Goal: Task Accomplishment & Management: Manage account settings

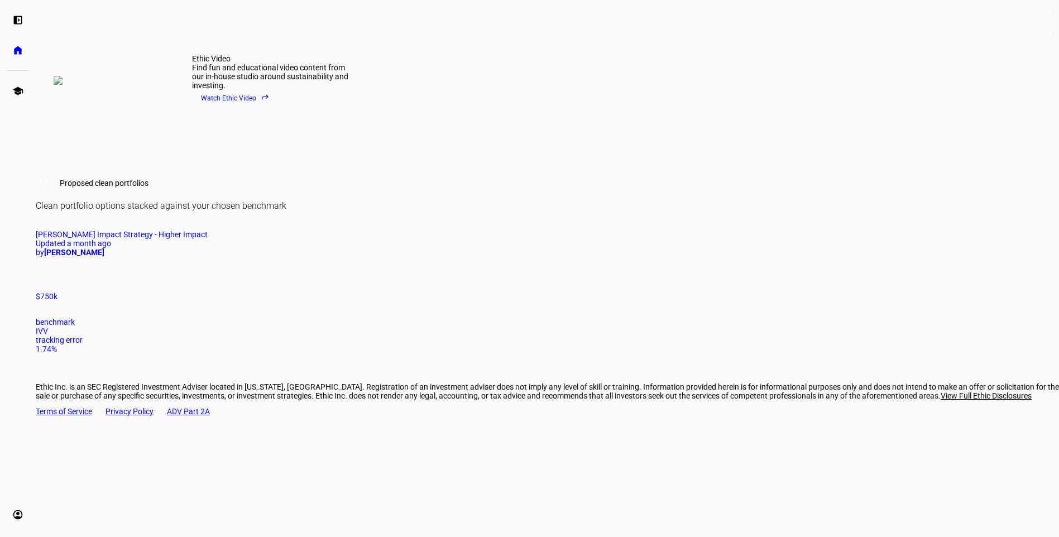
scroll to position [591, 0]
click at [307, 257] on div "by [PERSON_NAME]" at bounding box center [547, 252] width 1023 height 9
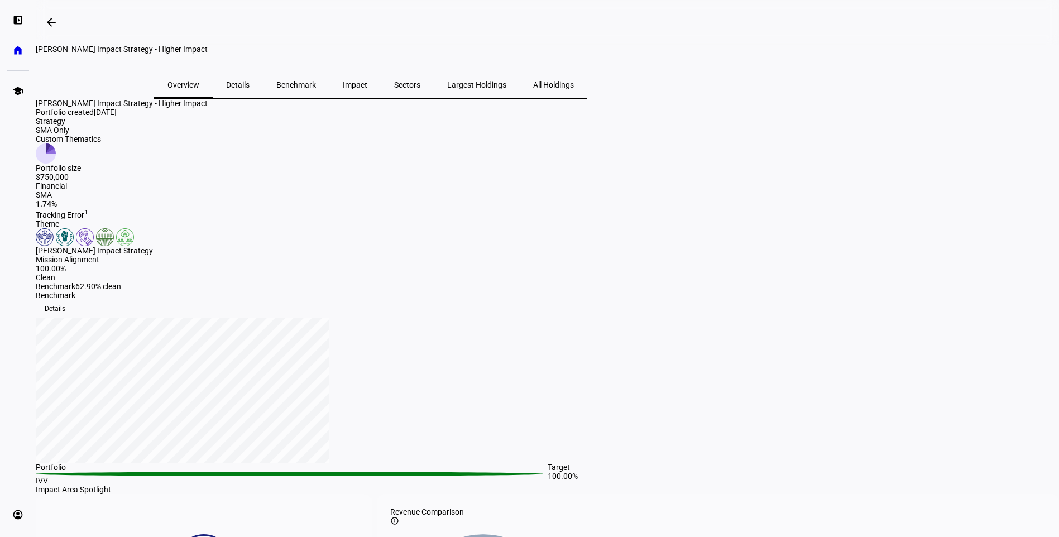
click at [574, 89] on span "All Holdings" at bounding box center [553, 85] width 41 height 8
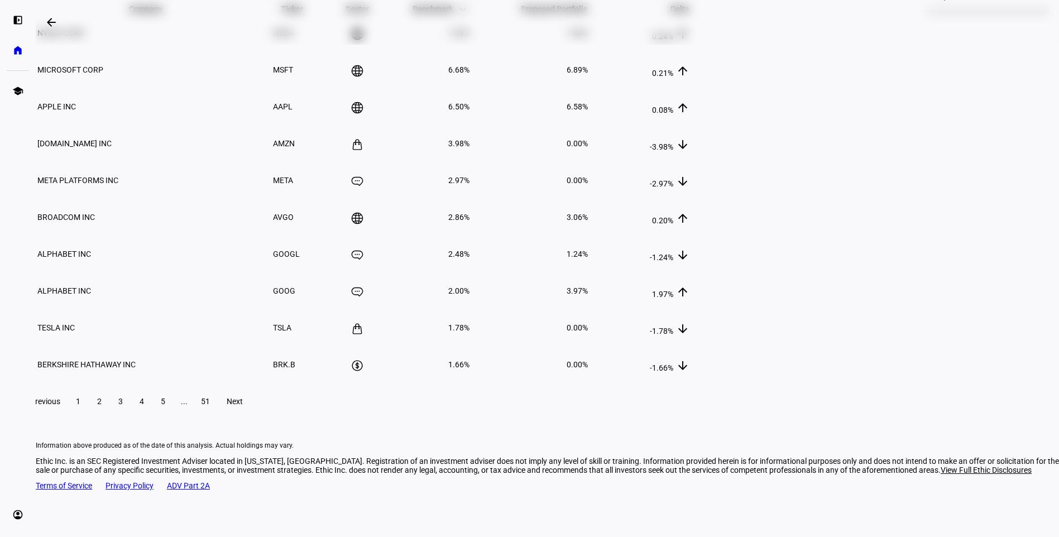
scroll to position [112, 0]
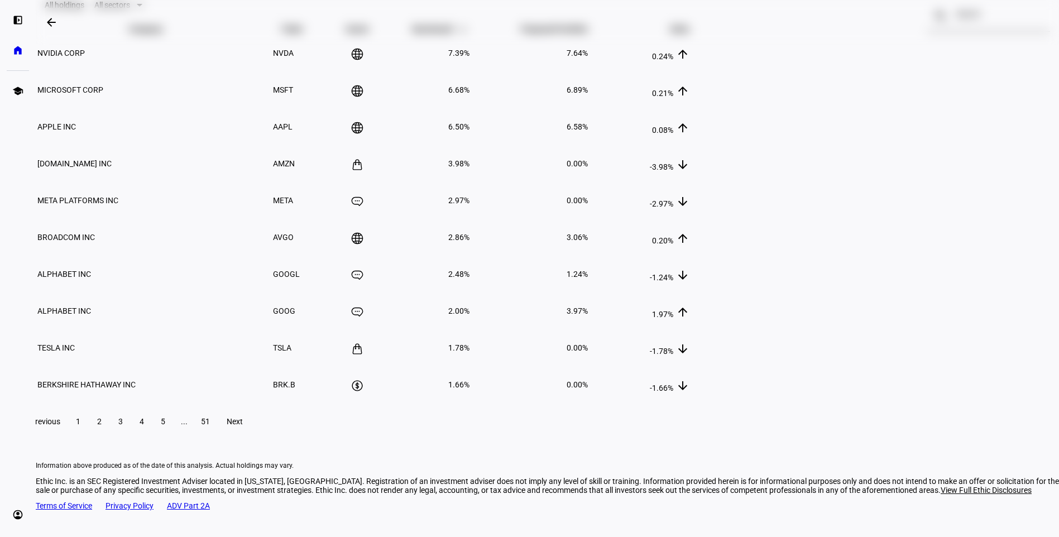
click at [109, 435] on span at bounding box center [99, 421] width 20 height 27
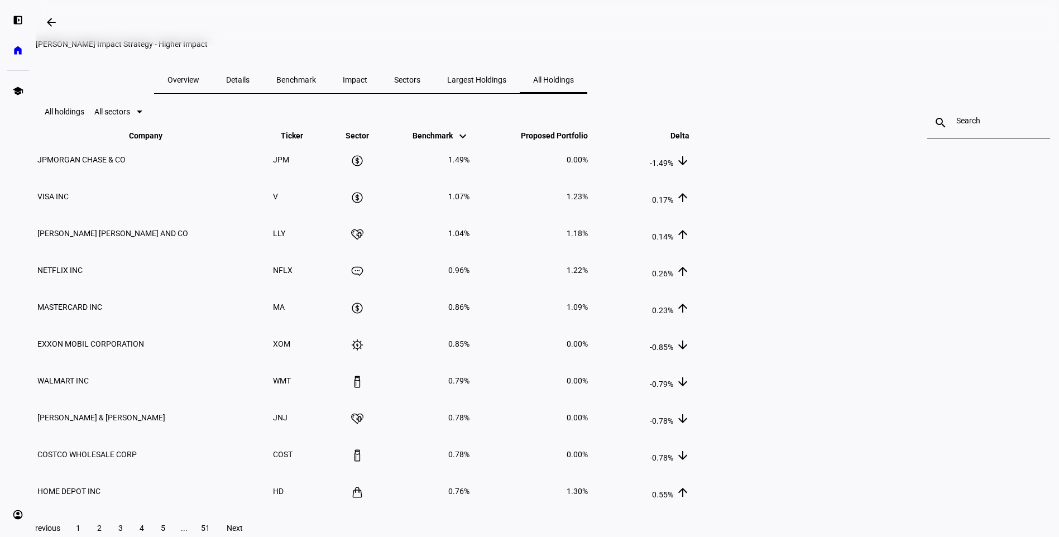
scroll to position [0, 0]
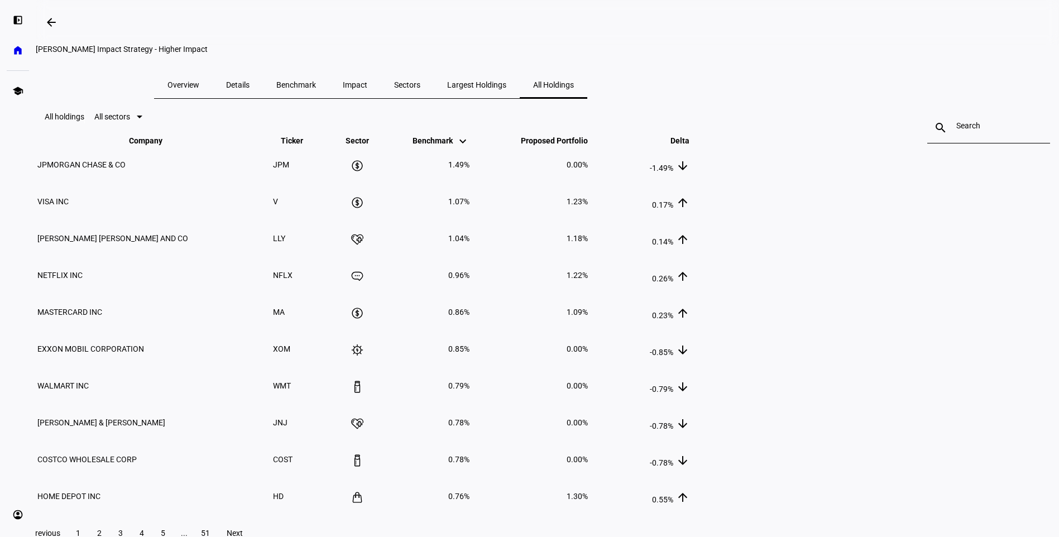
click at [142, 118] on div at bounding box center [140, 117] width 6 height 3
click at [346, 167] on div at bounding box center [529, 268] width 1059 height 537
click at [588, 145] on span "Proposed Portfolio keyboard_arrow_down keyboard_arrow_up" at bounding box center [546, 140] width 84 height 9
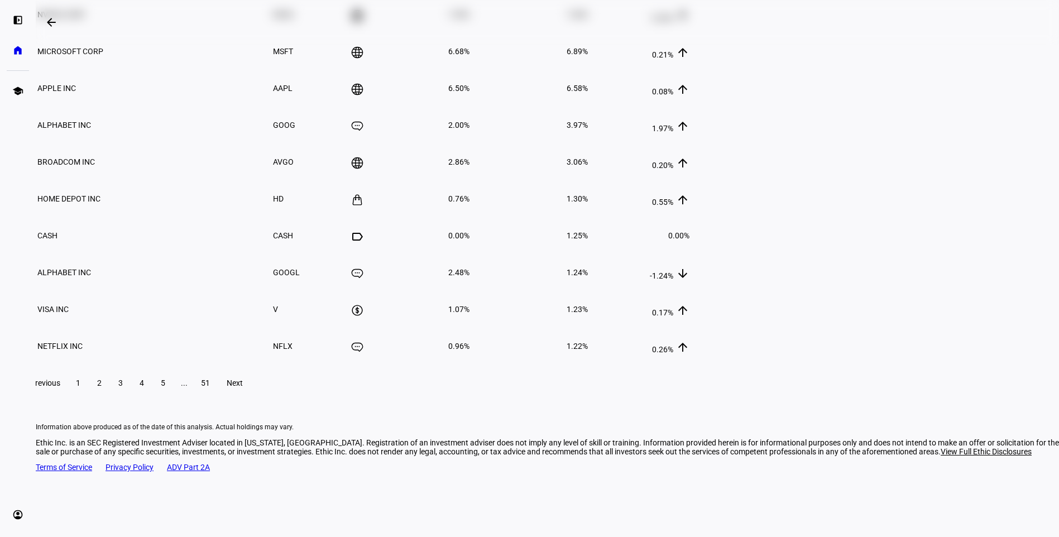
scroll to position [167, 0]
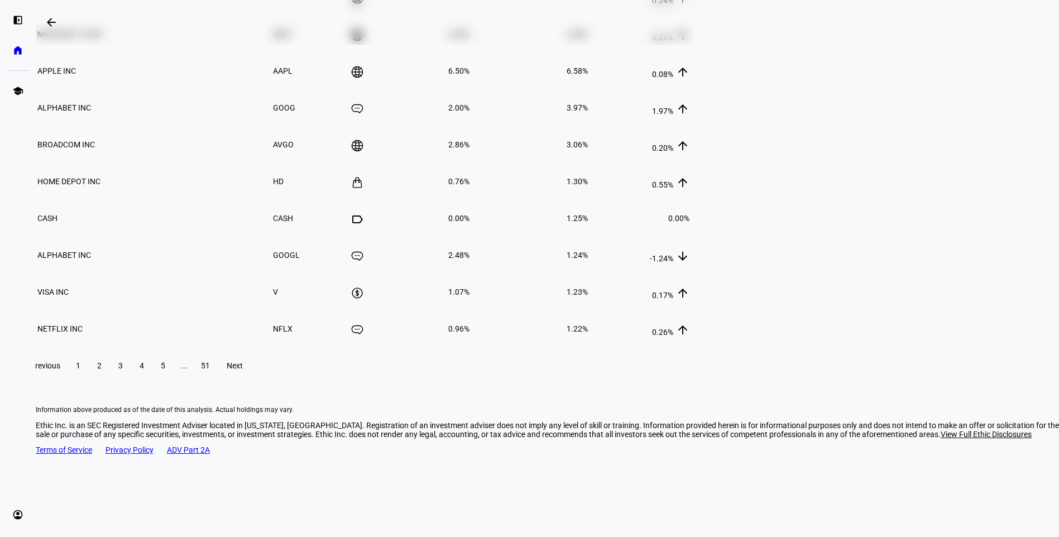
click at [80, 370] on span "1" at bounding box center [78, 365] width 4 height 9
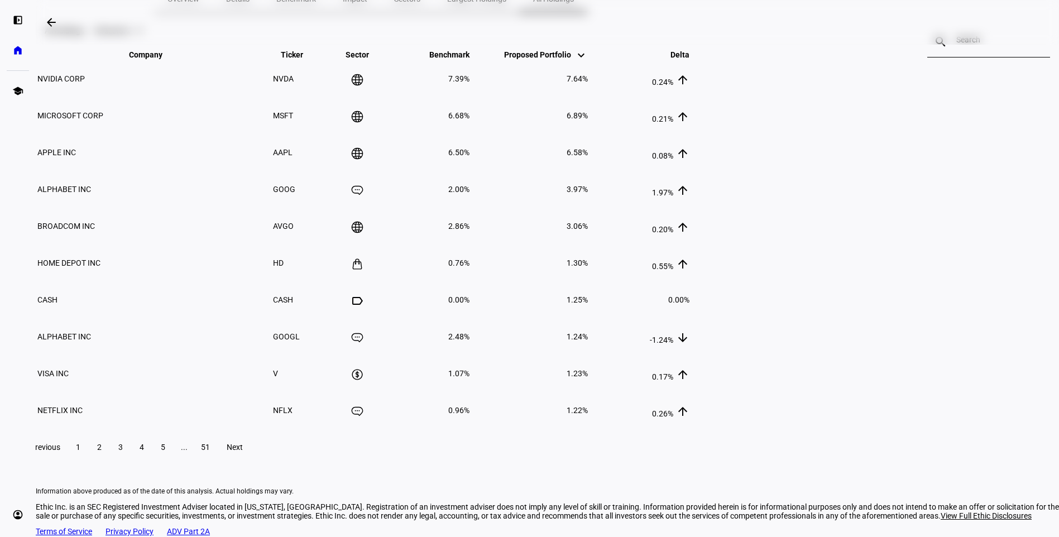
scroll to position [112, 0]
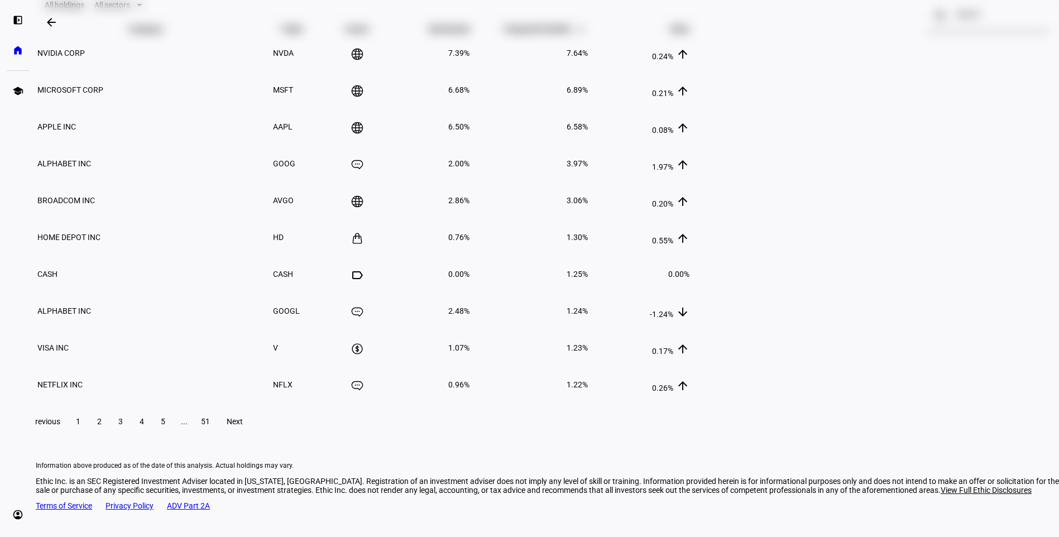
click at [109, 435] on span at bounding box center [99, 421] width 20 height 27
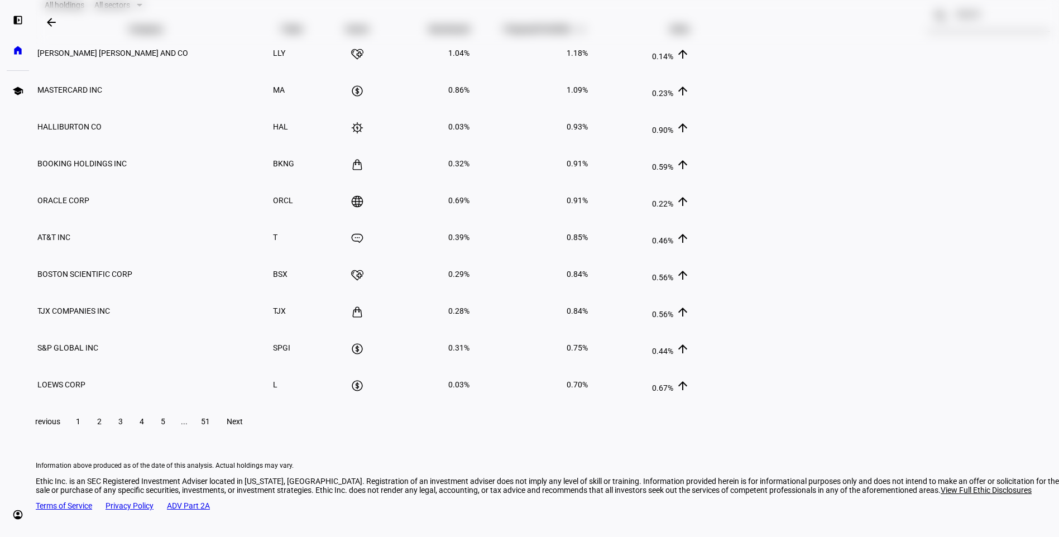
click at [123, 426] on span "3" at bounding box center [120, 421] width 4 height 9
click at [152, 435] on span at bounding box center [142, 421] width 20 height 27
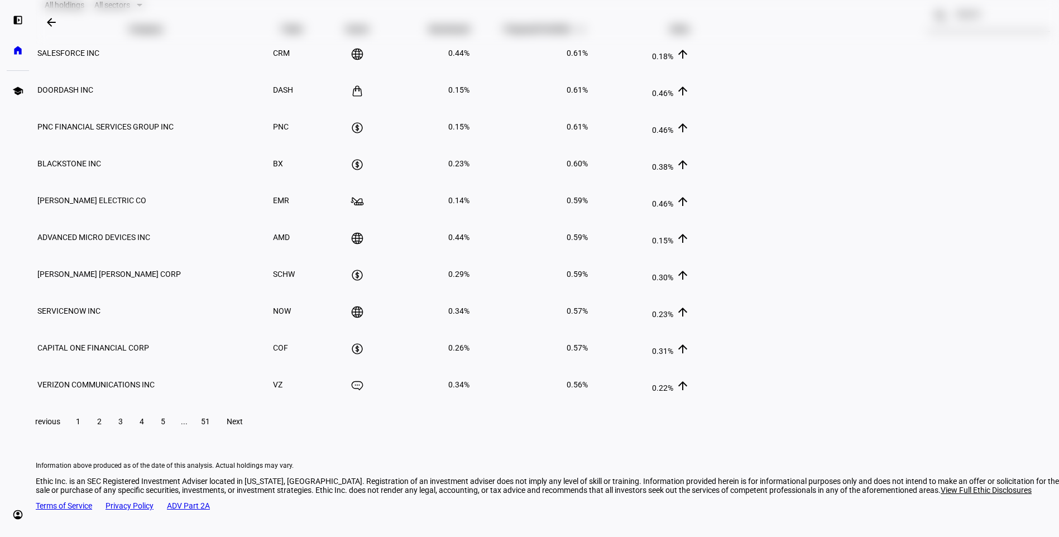
click at [173, 435] on span at bounding box center [163, 421] width 20 height 27
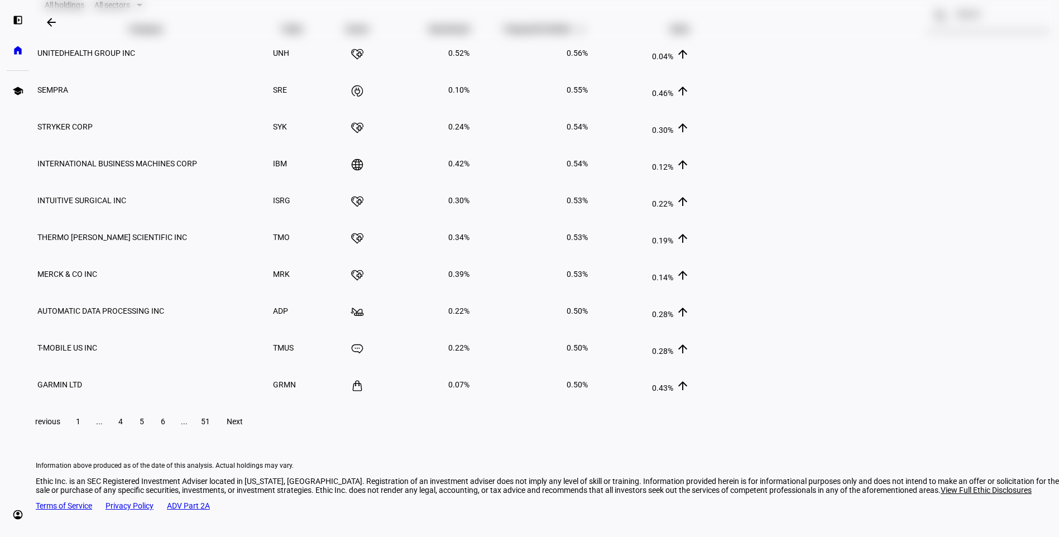
click at [173, 435] on span at bounding box center [163, 421] width 20 height 27
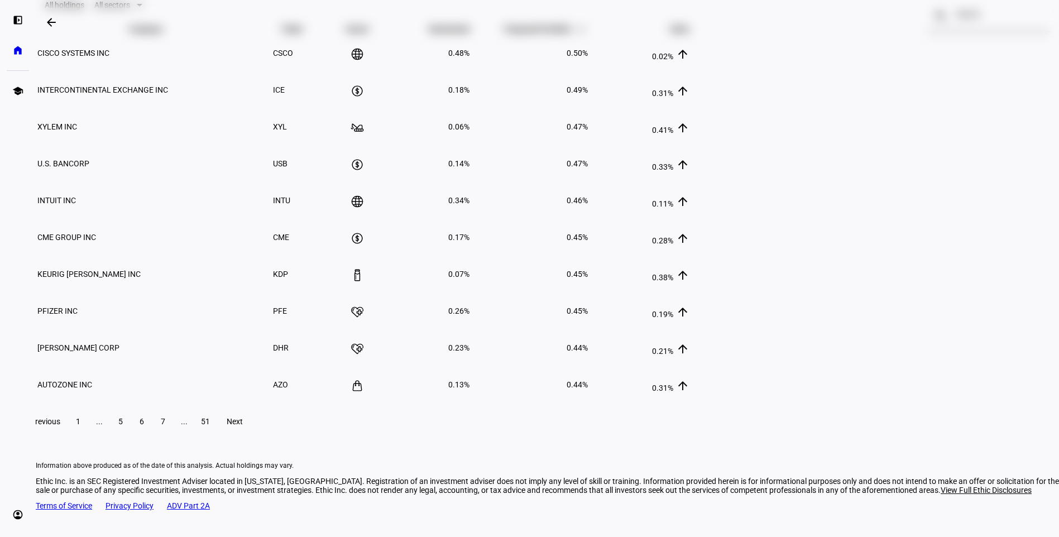
click at [173, 435] on span at bounding box center [163, 421] width 20 height 27
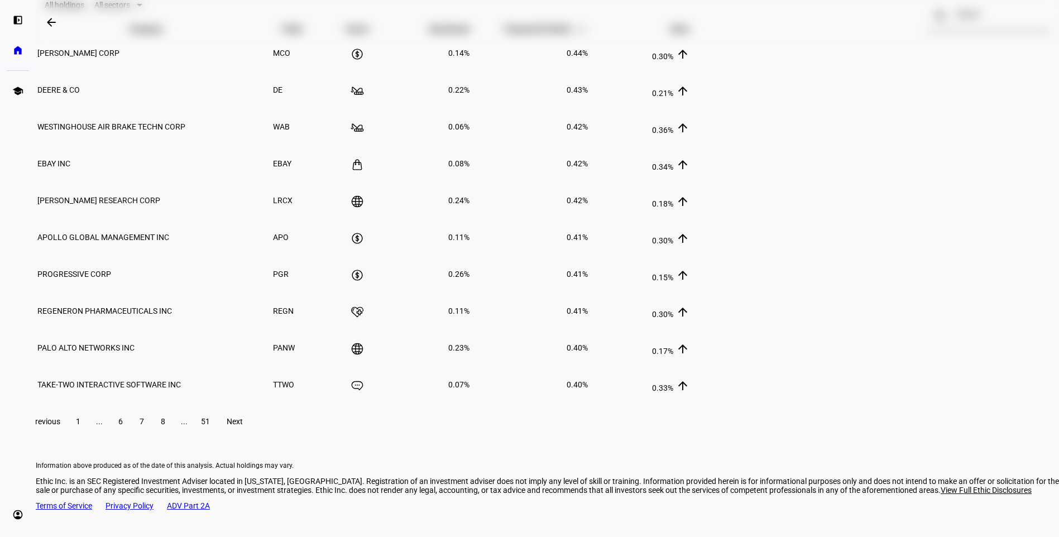
click at [173, 435] on span at bounding box center [163, 421] width 20 height 27
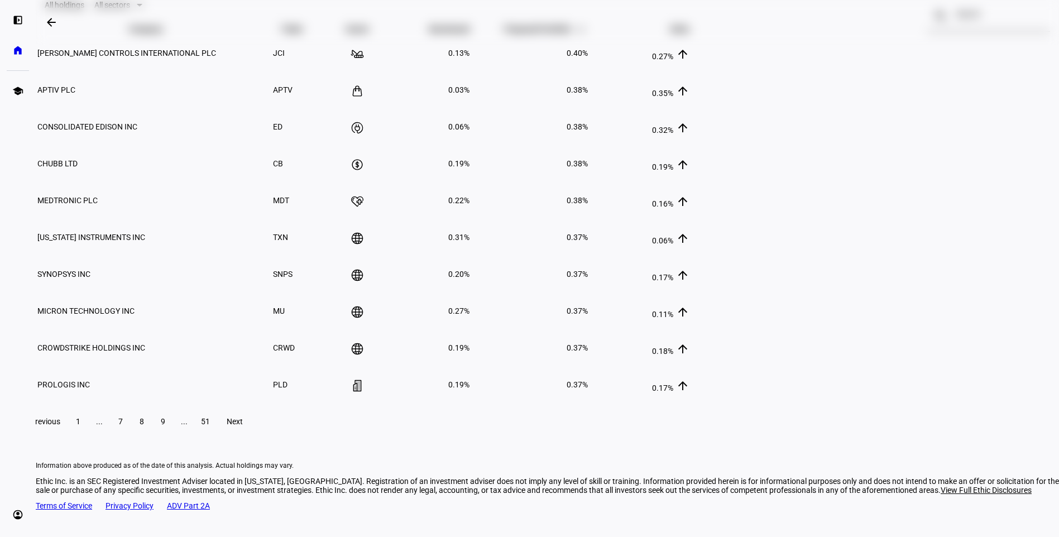
click at [173, 435] on span at bounding box center [163, 421] width 20 height 27
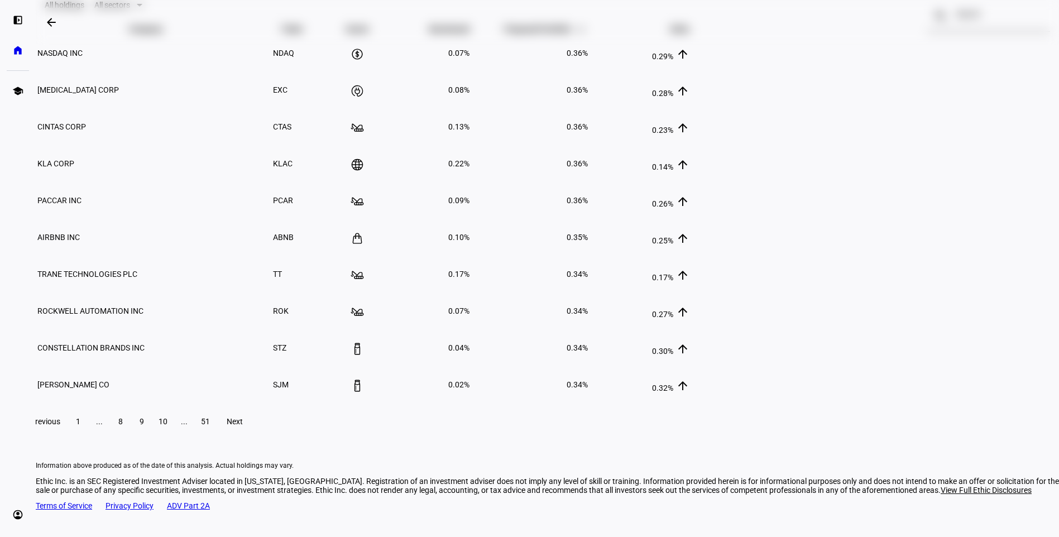
click at [167, 426] on span "10" at bounding box center [163, 421] width 9 height 9
click at [167, 426] on span "11" at bounding box center [163, 421] width 9 height 9
click at [167, 426] on span "12" at bounding box center [163, 421] width 9 height 9
click at [167, 426] on span "13" at bounding box center [163, 421] width 9 height 9
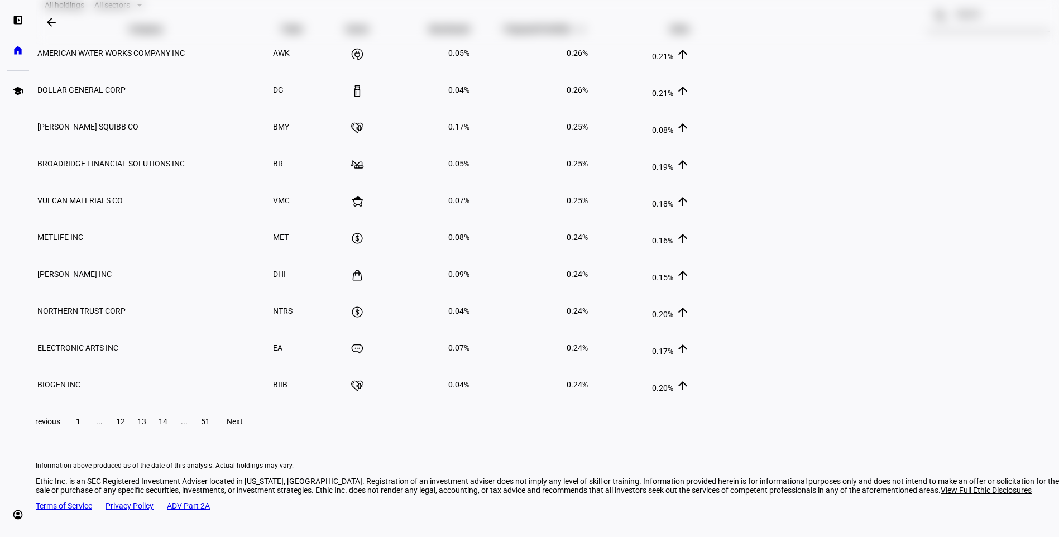
click at [167, 426] on span "14" at bounding box center [163, 421] width 9 height 9
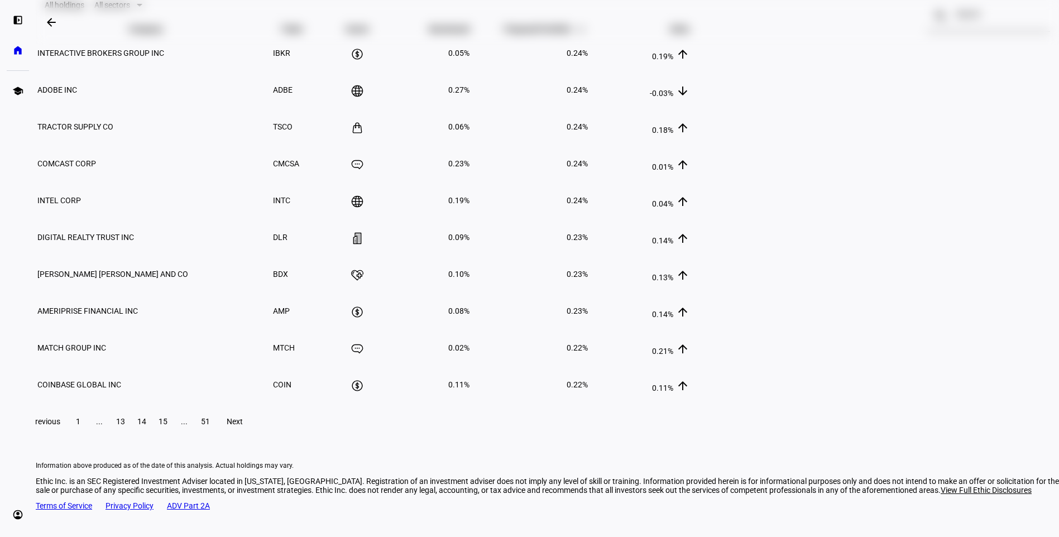
click at [167, 426] on span "15" at bounding box center [163, 421] width 9 height 9
